Goal: Task Accomplishment & Management: Manage account settings

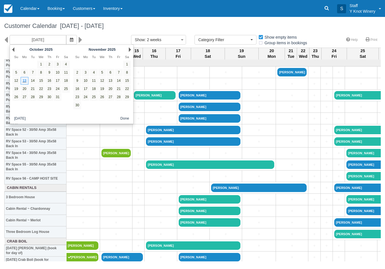
select select
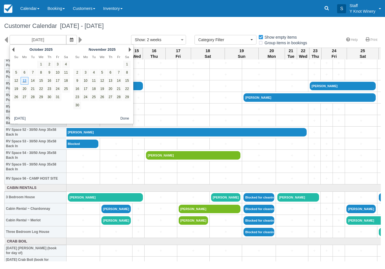
click at [26, 80] on link "13" at bounding box center [25, 81] width 8 height 8
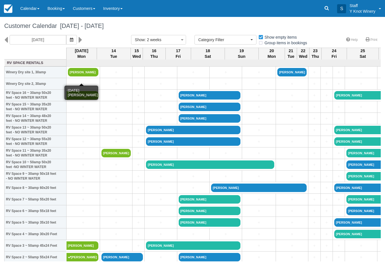
click at [76, 76] on link "[PERSON_NAME]" at bounding box center [83, 72] width 30 height 8
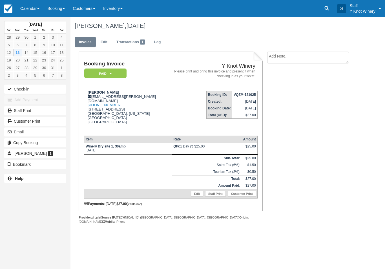
click at [22, 89] on button "Check-in" at bounding box center [35, 89] width 62 height 9
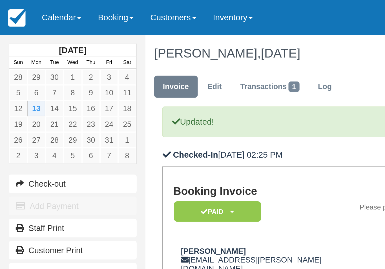
click at [38, 9] on span at bounding box center [38, 8] width 2 height 1
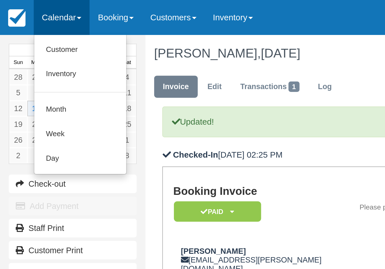
click at [28, 25] on link "Customer" at bounding box center [39, 24] width 45 height 12
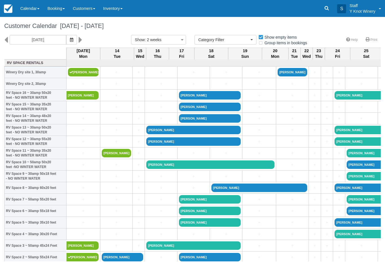
select select
click at [31, 9] on link "Calendar" at bounding box center [29, 8] width 27 height 17
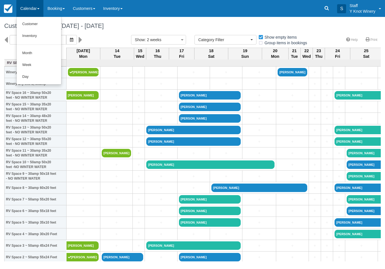
click at [36, 24] on link "Customer" at bounding box center [39, 24] width 45 height 12
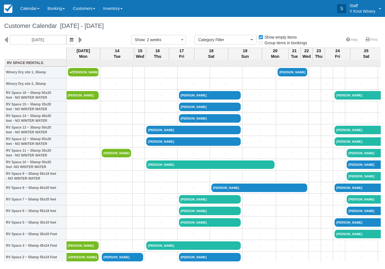
select select
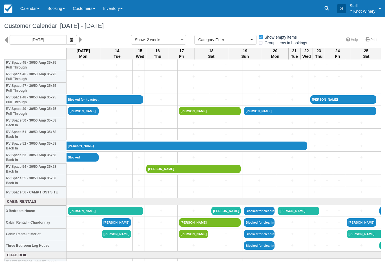
scroll to position [540, 0]
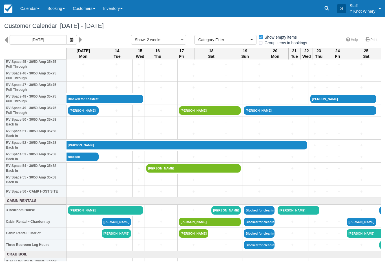
click at [29, 10] on link "Calendar" at bounding box center [29, 8] width 27 height 17
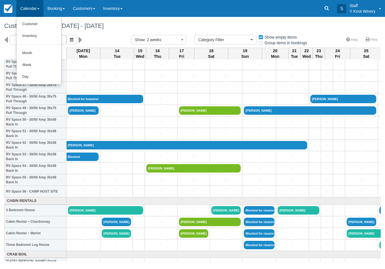
click at [35, 26] on link "Customer" at bounding box center [39, 24] width 45 height 12
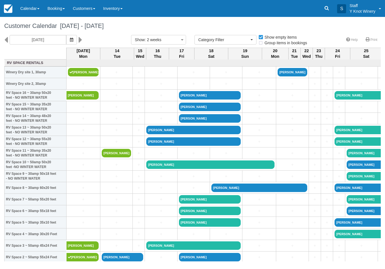
select select
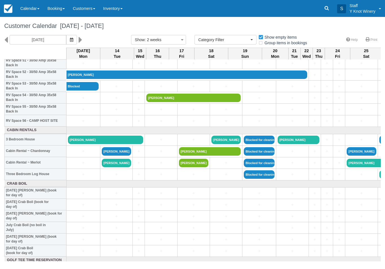
scroll to position [611, 0]
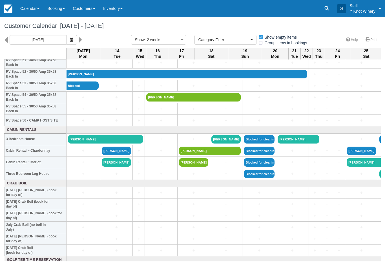
click at [98, 144] on link "[PERSON_NAME]" at bounding box center [105, 139] width 75 height 8
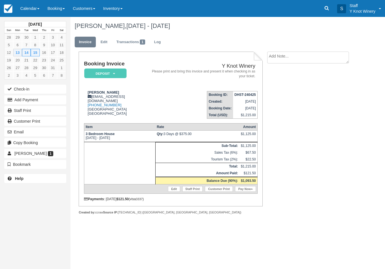
click at [26, 87] on button "Check-in" at bounding box center [35, 89] width 62 height 9
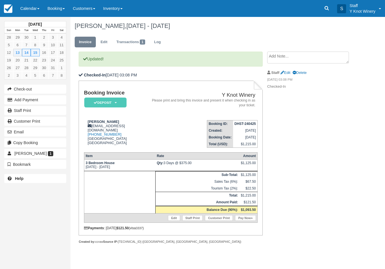
click at [246, 221] on link "Pay Now" at bounding box center [245, 218] width 21 height 6
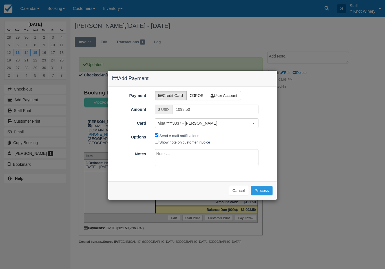
click at [177, 143] on label "Show note on customer invoice" at bounding box center [185, 142] width 51 height 4
click at [159, 143] on input "Show note on customer invoice" at bounding box center [157, 142] width 4 height 4
checkbox input "true"
click at [261, 189] on button "Process" at bounding box center [262, 191] width 22 height 10
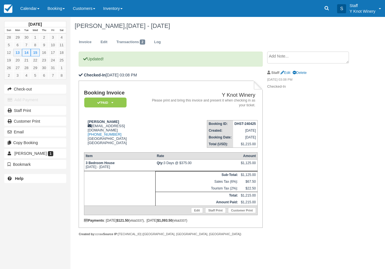
click at [30, 8] on link "Calendar" at bounding box center [29, 8] width 27 height 17
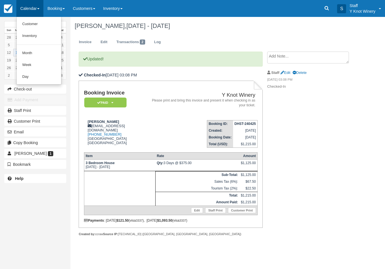
click at [32, 20] on link "Customer" at bounding box center [39, 24] width 45 height 12
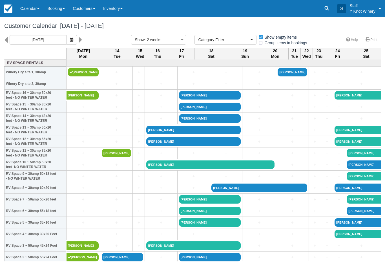
select select
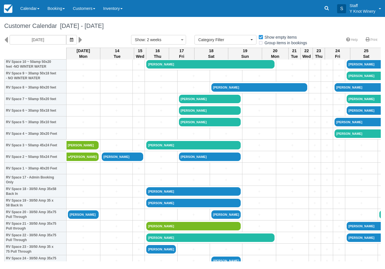
scroll to position [101, 0]
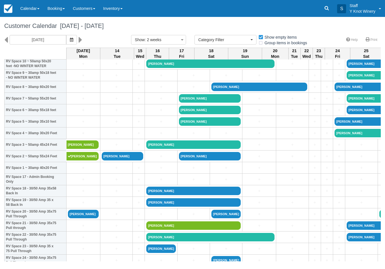
click at [29, 7] on link "Calendar" at bounding box center [29, 8] width 27 height 17
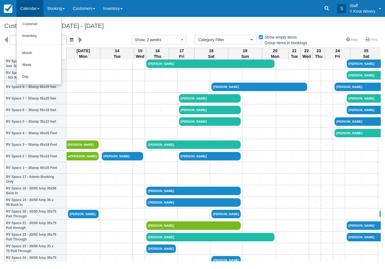
click at [35, 21] on link "Customer" at bounding box center [39, 24] width 45 height 12
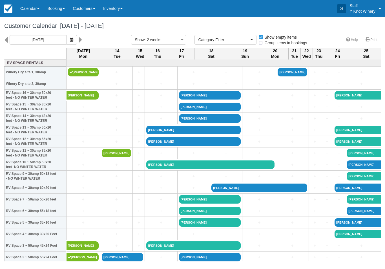
select select
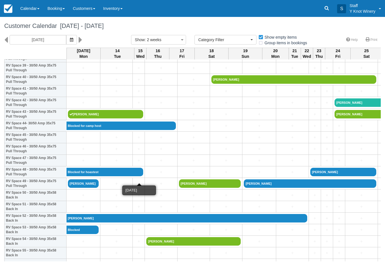
scroll to position [467, 0]
click at [85, 188] on link "[PERSON_NAME]" at bounding box center [83, 183] width 31 height 8
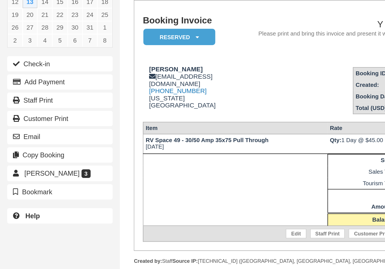
click at [37, 85] on button "Check-in" at bounding box center [35, 89] width 62 height 9
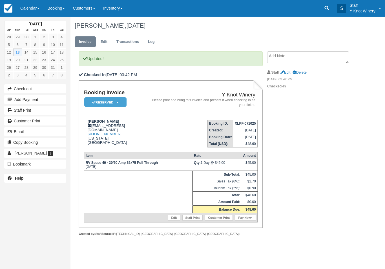
click at [26, 11] on link "Calendar" at bounding box center [29, 8] width 27 height 17
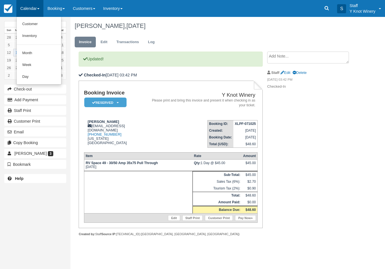
click at [24, 24] on link "Customer" at bounding box center [39, 24] width 45 height 12
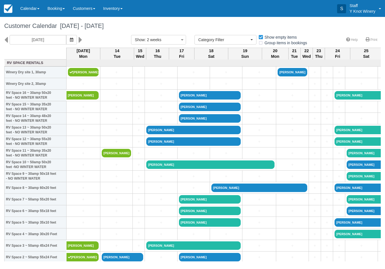
select select
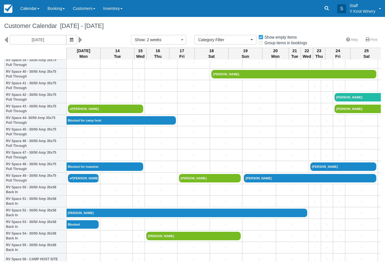
scroll to position [472, 0]
click at [81, 183] on link "[PERSON_NAME]" at bounding box center [83, 178] width 31 height 8
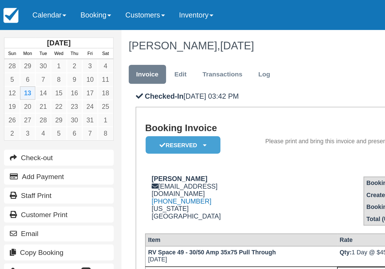
click at [35, 9] on link "Calendar" at bounding box center [29, 8] width 27 height 17
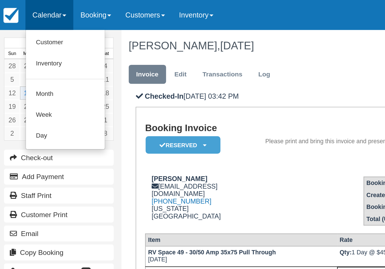
click at [33, 25] on link "Customer" at bounding box center [39, 24] width 45 height 12
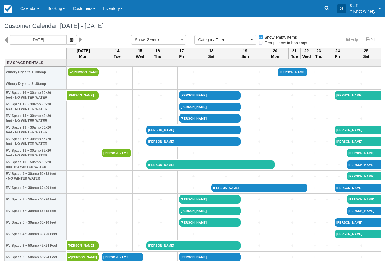
select select
click at [70, 39] on icon "button" at bounding box center [71, 40] width 3 height 4
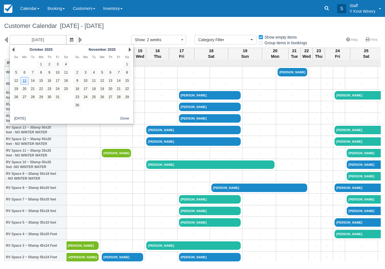
click at [52, 82] on link "16" at bounding box center [49, 81] width 8 height 8
type input "10/16/25"
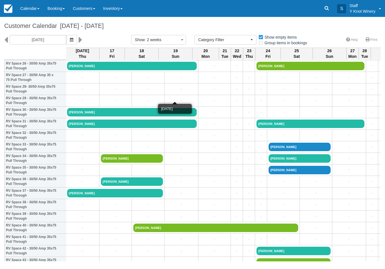
scroll to position [319, 1]
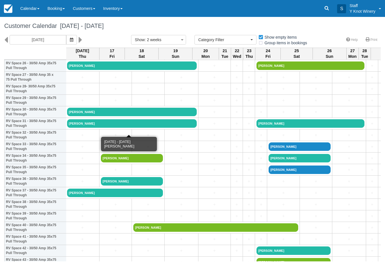
click at [99, 128] on link "[PERSON_NAME]" at bounding box center [132, 123] width 130 height 8
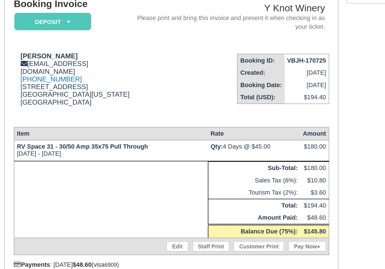
click at [168, 194] on link "Edit" at bounding box center [174, 197] width 12 height 6
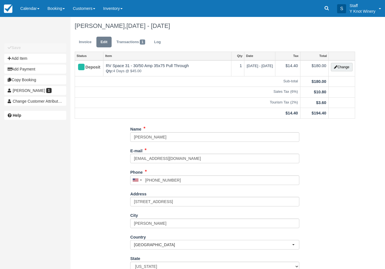
click at [340, 69] on button "Change" at bounding box center [341, 67] width 21 height 8
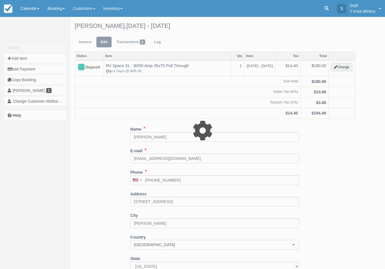
type input "180.00"
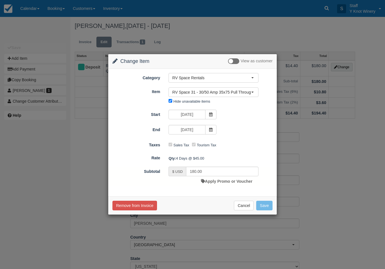
click at [214, 130] on span at bounding box center [210, 130] width 11 height 10
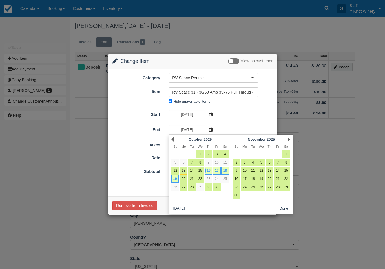
click at [227, 169] on link "18" at bounding box center [226, 171] width 8 height 8
type input "10/18/25"
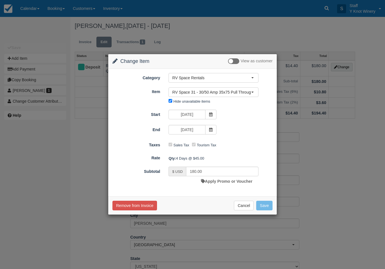
type input "135.00"
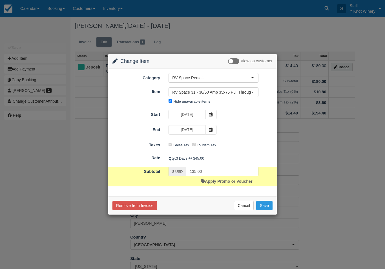
click at [266, 204] on button "Save" at bounding box center [265, 206] width 16 height 10
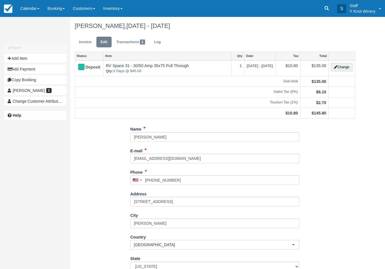
click at [34, 12] on link "Calendar" at bounding box center [29, 8] width 27 height 17
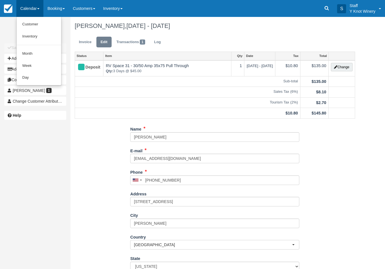
click at [37, 23] on link "Customer" at bounding box center [39, 24] width 45 height 12
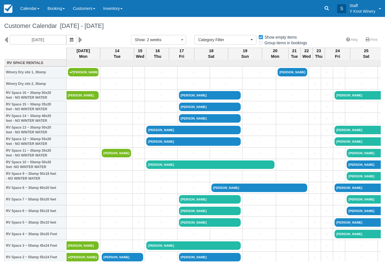
select select
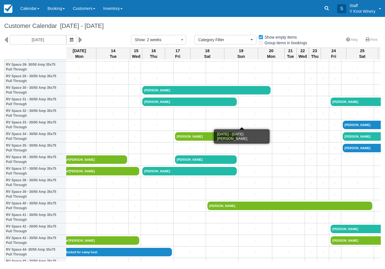
scroll to position [341, 4]
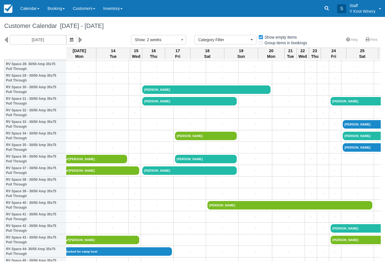
click at [171, 104] on link "[PERSON_NAME]" at bounding box center [190, 101] width 95 height 8
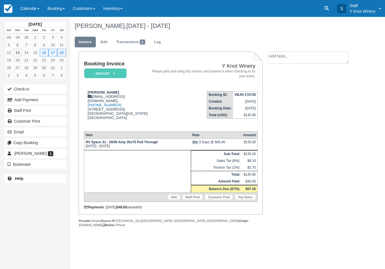
click at [31, 131] on button "Email" at bounding box center [35, 132] width 62 height 9
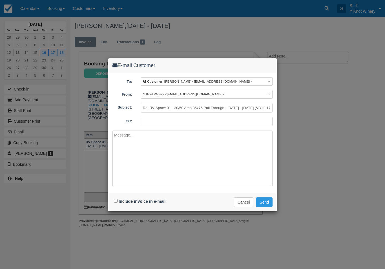
click at [121, 199] on label "Include invoice in e-mail" at bounding box center [142, 201] width 47 height 5
click at [118, 199] on input "Include invoice in e-mail" at bounding box center [116, 201] width 4 height 4
checkbox input "true"
click at [271, 201] on button "Send" at bounding box center [264, 203] width 17 height 10
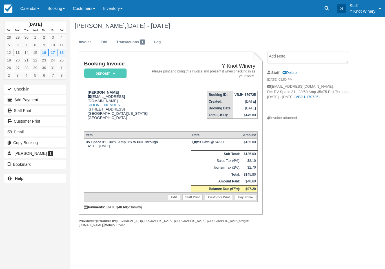
click at [38, 8] on link "Calendar" at bounding box center [29, 8] width 27 height 17
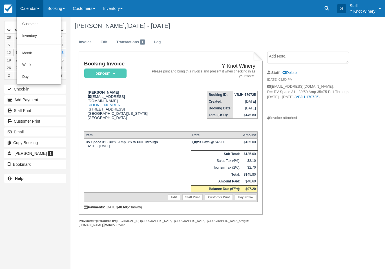
click at [33, 23] on link "Customer" at bounding box center [39, 24] width 45 height 12
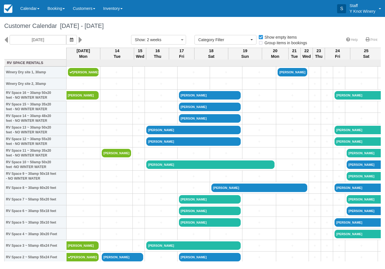
select select
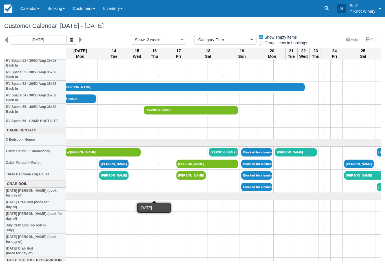
scroll to position [597, 2]
